Goal: Navigation & Orientation: Find specific page/section

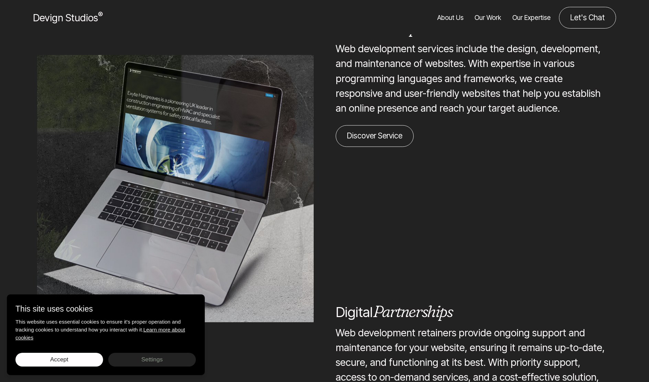
scroll to position [1931, 0]
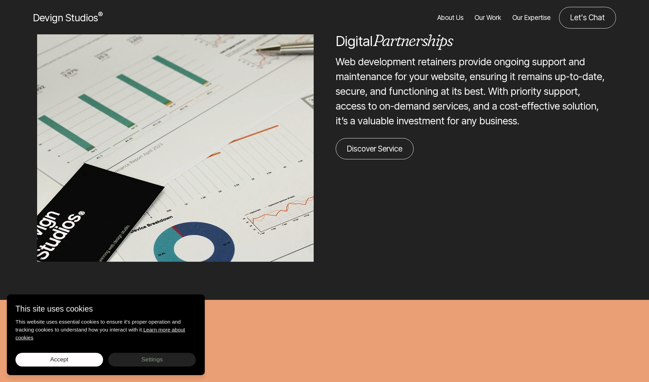
click at [484, 17] on link "Our Work" at bounding box center [488, 18] width 27 height 22
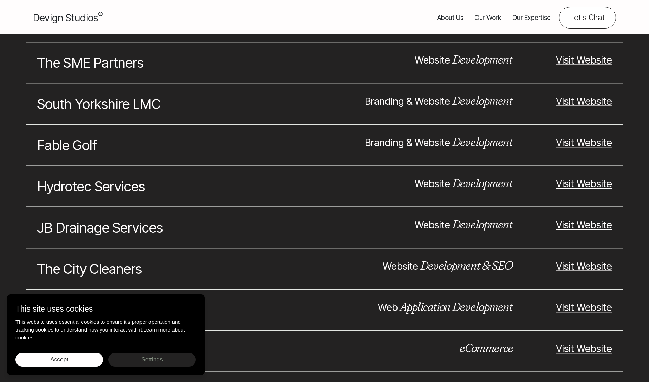
scroll to position [1327, 0]
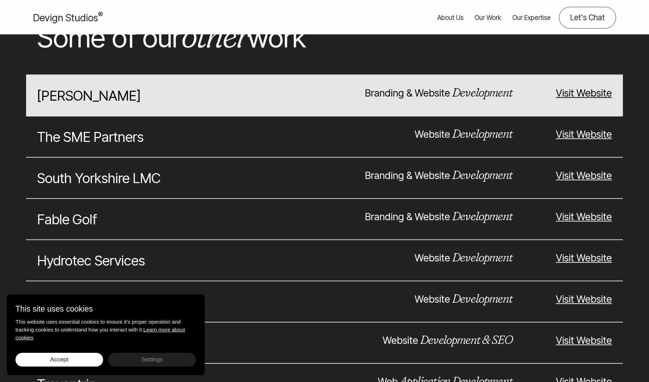
click at [577, 85] on div "[PERSON_NAME] Branding & Website Development Visit Website" at bounding box center [324, 96] width 597 height 42
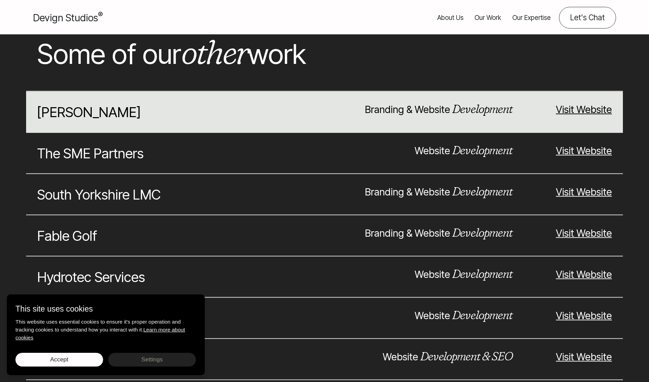
click at [577, 109] on link "Visit Website" at bounding box center [584, 109] width 56 height 12
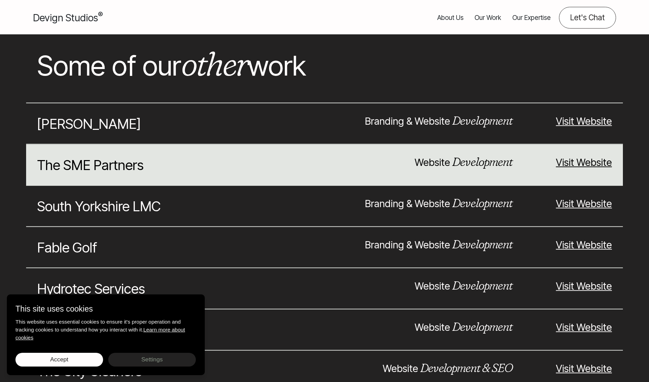
click at [582, 167] on link "Visit Website" at bounding box center [584, 162] width 56 height 12
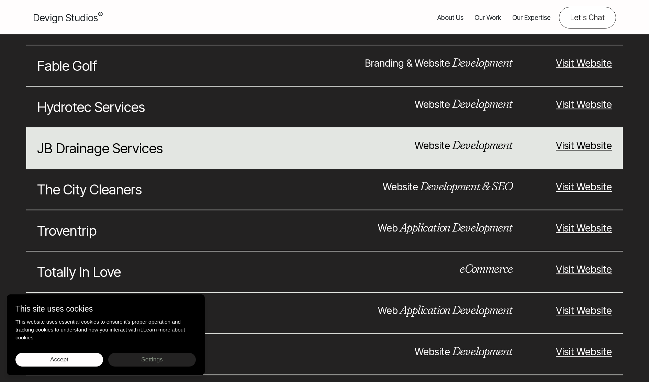
scroll to position [1570, 0]
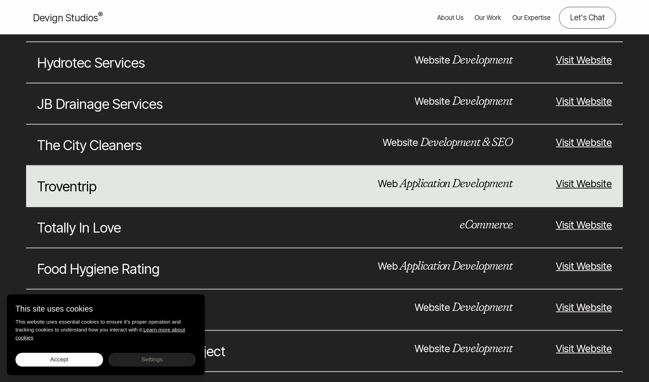
click at [578, 187] on link "Visit Website" at bounding box center [584, 184] width 56 height 12
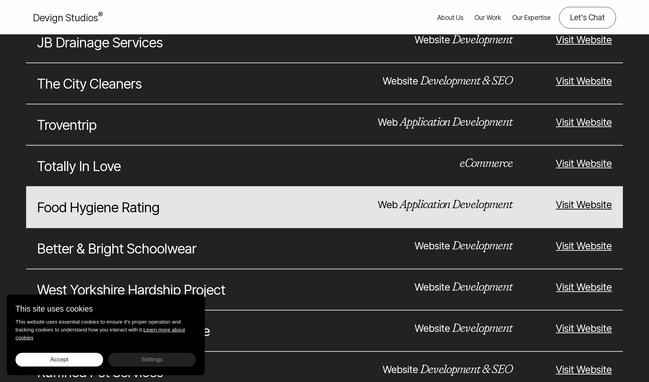
scroll to position [1703, 0]
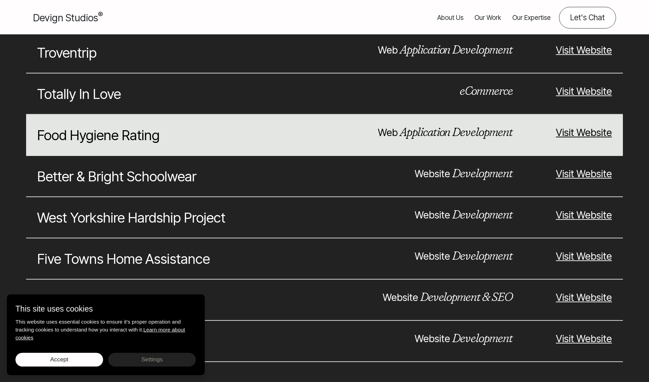
click at [576, 136] on div "Visit Website" at bounding box center [573, 135] width 99 height 21
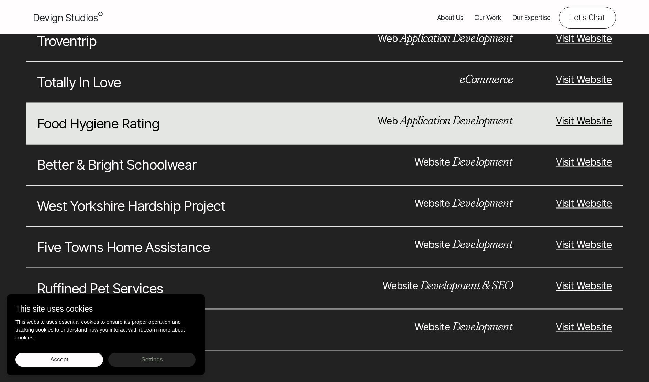
click at [571, 122] on link "Visit Website" at bounding box center [584, 121] width 56 height 12
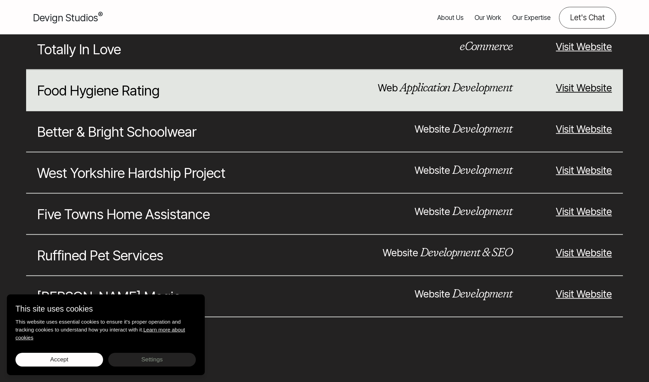
scroll to position [1799, 0]
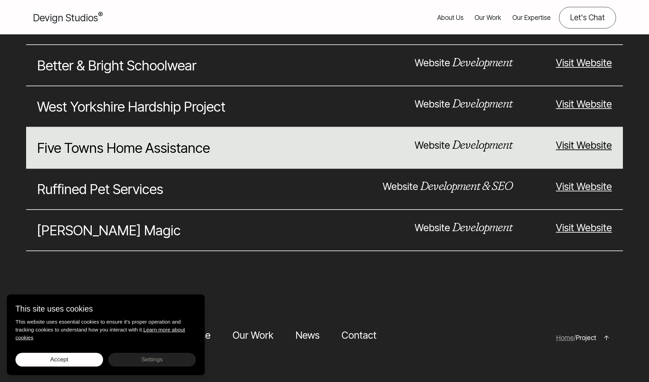
click at [579, 142] on link "Visit Website" at bounding box center [584, 145] width 56 height 12
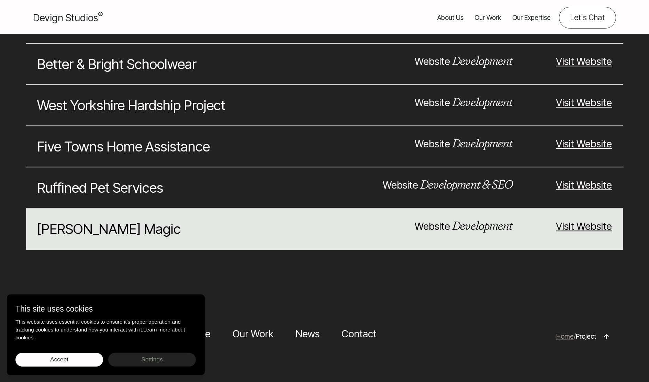
click at [571, 228] on link "Visit Website" at bounding box center [584, 226] width 56 height 12
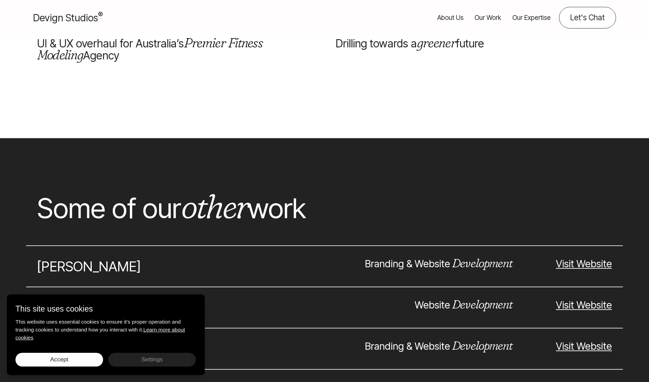
scroll to position [978, 0]
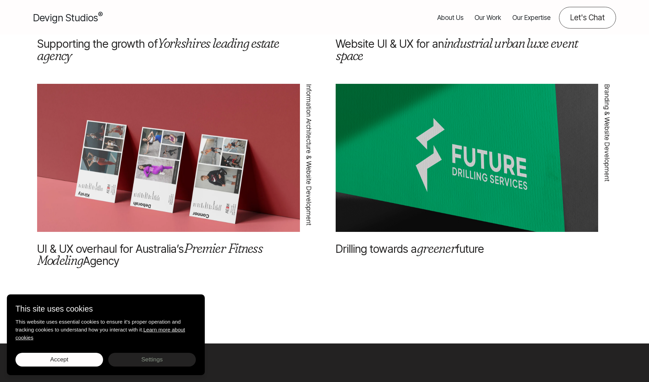
click at [431, 244] on em "greener" at bounding box center [436, 248] width 39 height 17
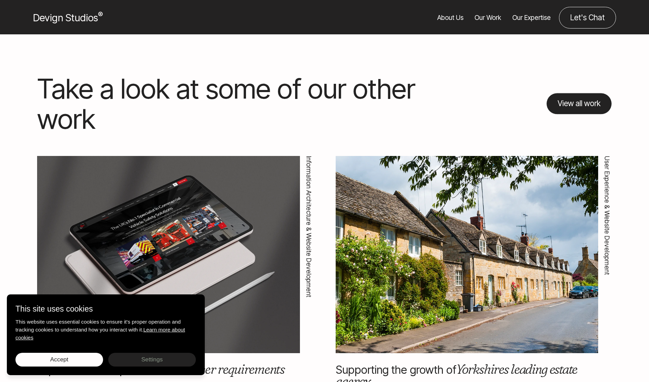
scroll to position [1395, 0]
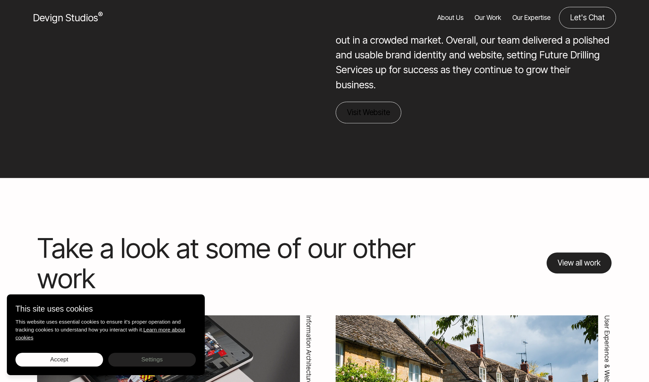
click at [367, 111] on link "Visit Website" at bounding box center [369, 113] width 66 height 22
